Goal: Task Accomplishment & Management: Use online tool/utility

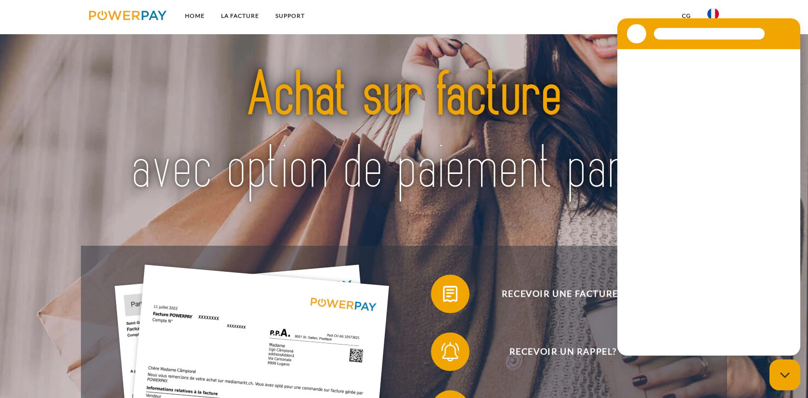
scroll to position [96, 0]
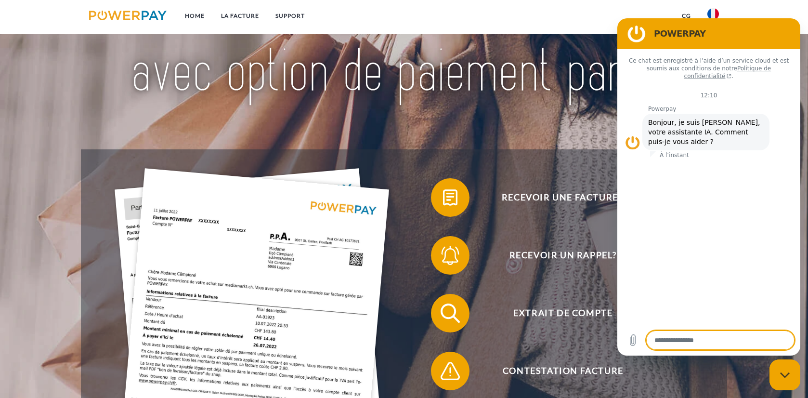
type textarea "*"
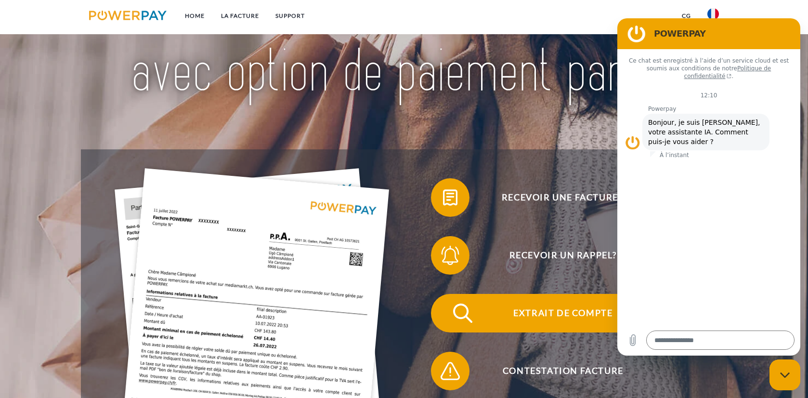
click at [535, 311] on span "Extrait de compte" at bounding box center [563, 313] width 236 height 39
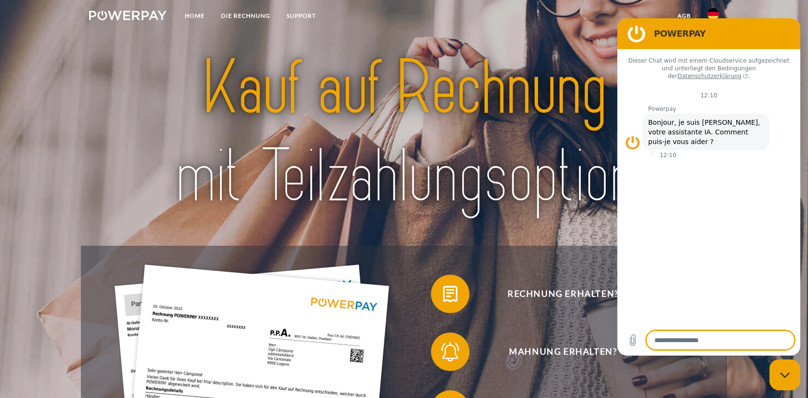
click at [713, 15] on img at bounding box center [714, 14] width 12 height 12
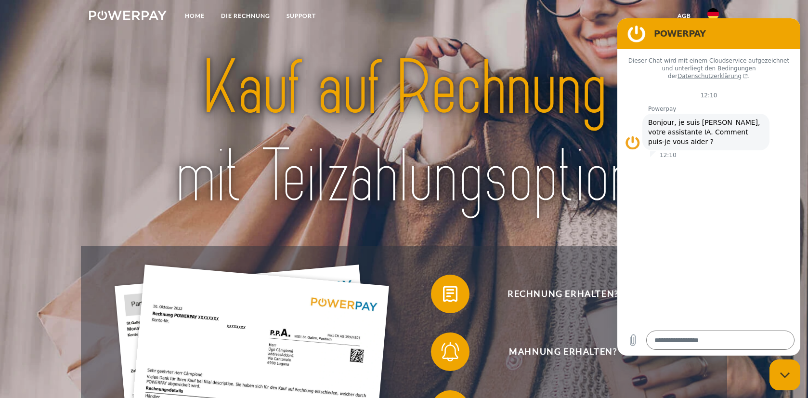
click at [710, 14] on img at bounding box center [714, 14] width 12 height 12
click at [577, 51] on img at bounding box center [404, 132] width 568 height 185
click at [638, 375] on div "Mahnung erhalten?" at bounding box center [556, 352] width 304 height 58
click at [789, 38] on h2 "POWERPAY" at bounding box center [722, 34] width 137 height 12
drag, startPoint x: 754, startPoint y: 40, endPoint x: 736, endPoint y: 66, distance: 32.3
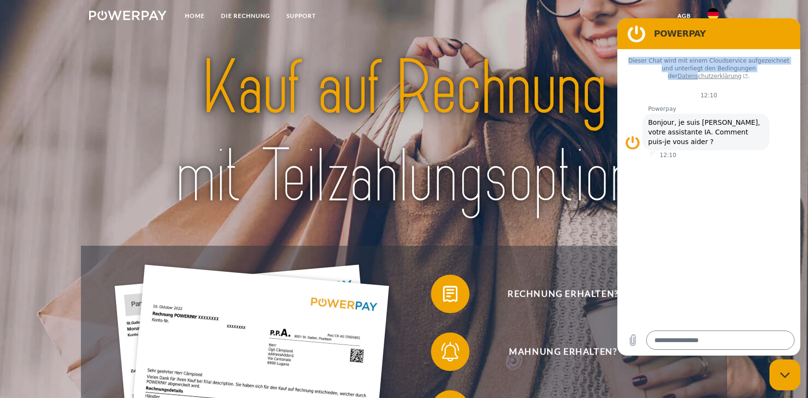
click at [736, 66] on div "POWERPAY Dieser Chat wird mit einem Cloudservice aufgezeichnet und unterliegt d…" at bounding box center [709, 186] width 183 height 337
drag, startPoint x: 736, startPoint y: 66, endPoint x: 716, endPoint y: 40, distance: 33.7
click at [716, 40] on div "POWERPAY" at bounding box center [707, 33] width 168 height 19
drag, startPoint x: 555, startPoint y: 36, endPoint x: 558, endPoint y: 25, distance: 11.6
click at [554, 36] on div at bounding box center [404, 133] width 646 height 226
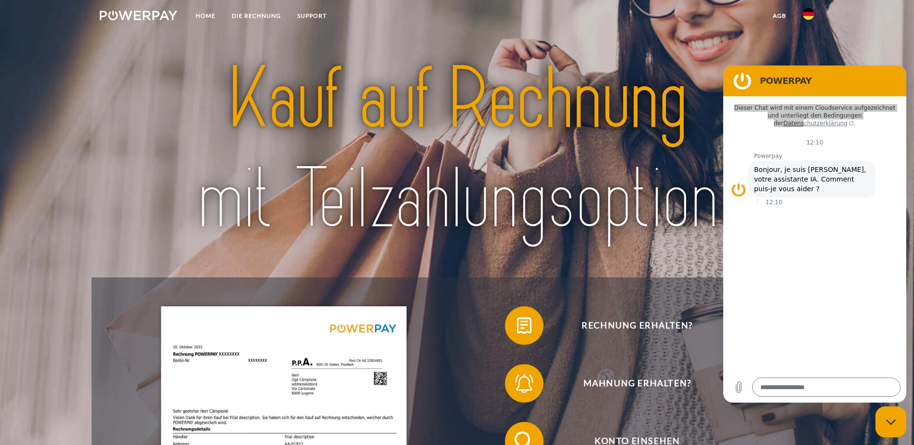
click at [802, 9] on link at bounding box center [808, 16] width 28 height 19
type textarea "*"
click at [808, 41] on img at bounding box center [809, 46] width 12 height 12
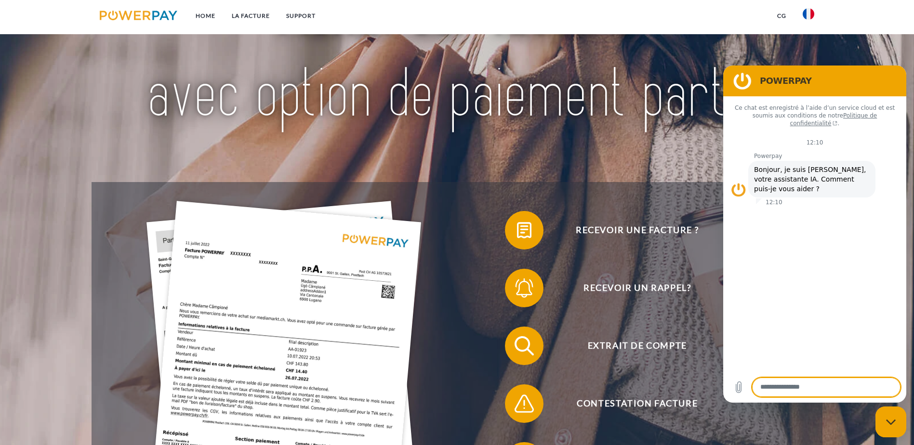
scroll to position [96, 0]
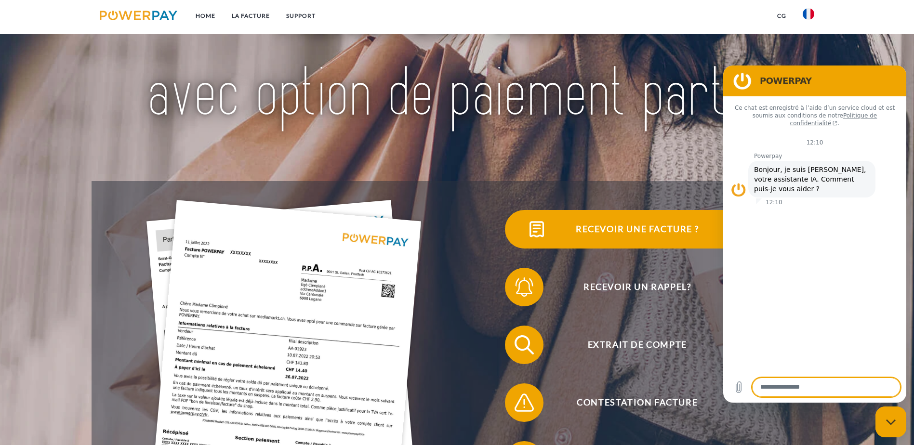
click at [519, 237] on span "Recevoir une facture ?" at bounding box center [637, 229] width 236 height 39
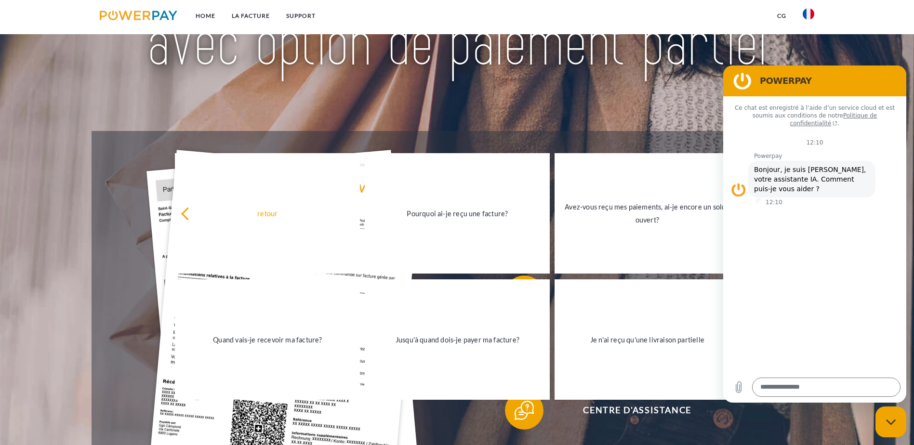
scroll to position [193, 0]
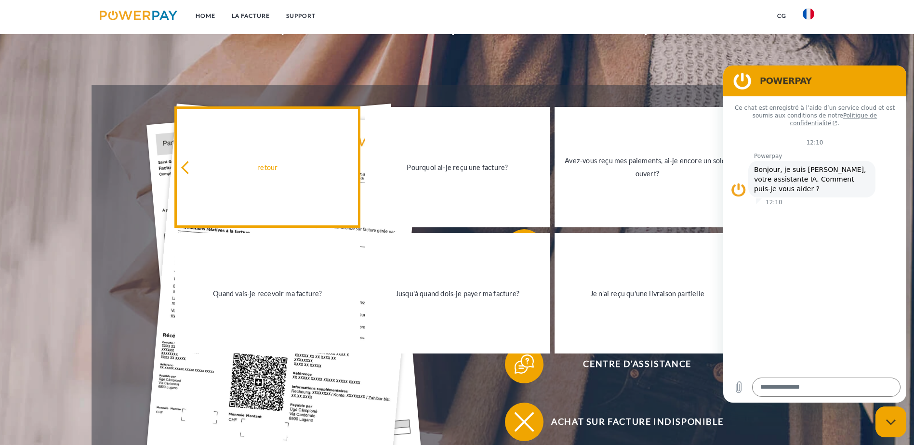
click at [282, 169] on div "retour" at bounding box center [267, 167] width 173 height 13
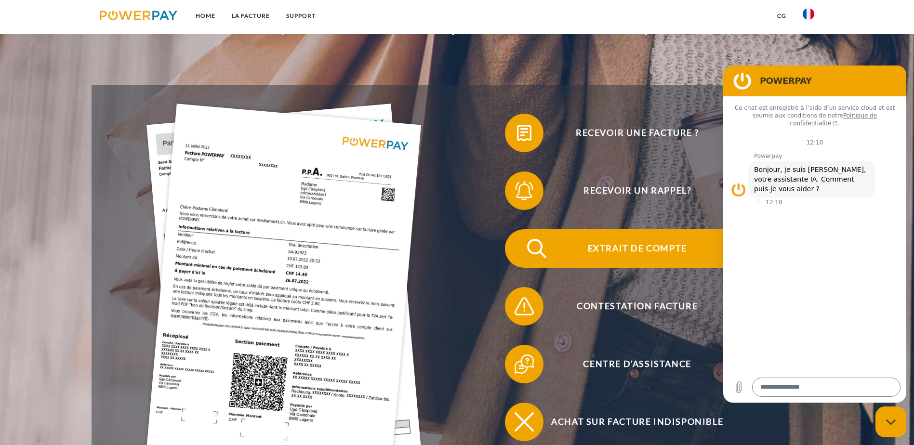
click at [519, 229] on span "Extrait de compte" at bounding box center [637, 248] width 236 height 39
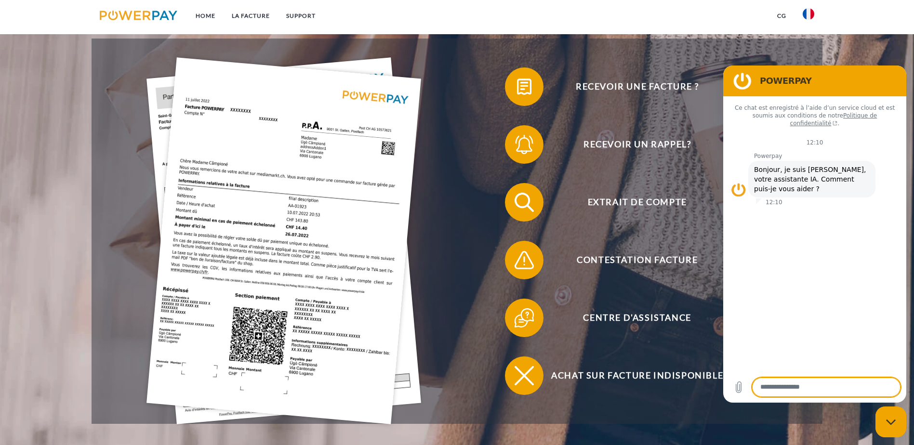
scroll to position [235, 0]
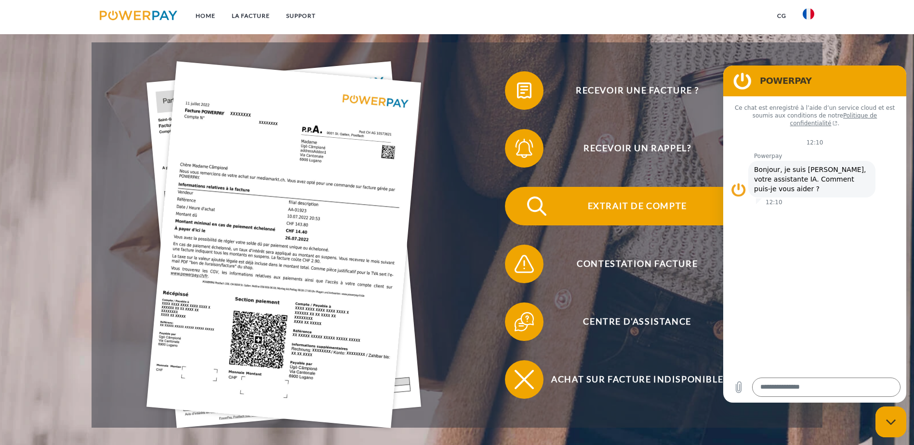
click at [519, 187] on span "Extrait de compte" at bounding box center [637, 206] width 236 height 39
